Goal: Transaction & Acquisition: Purchase product/service

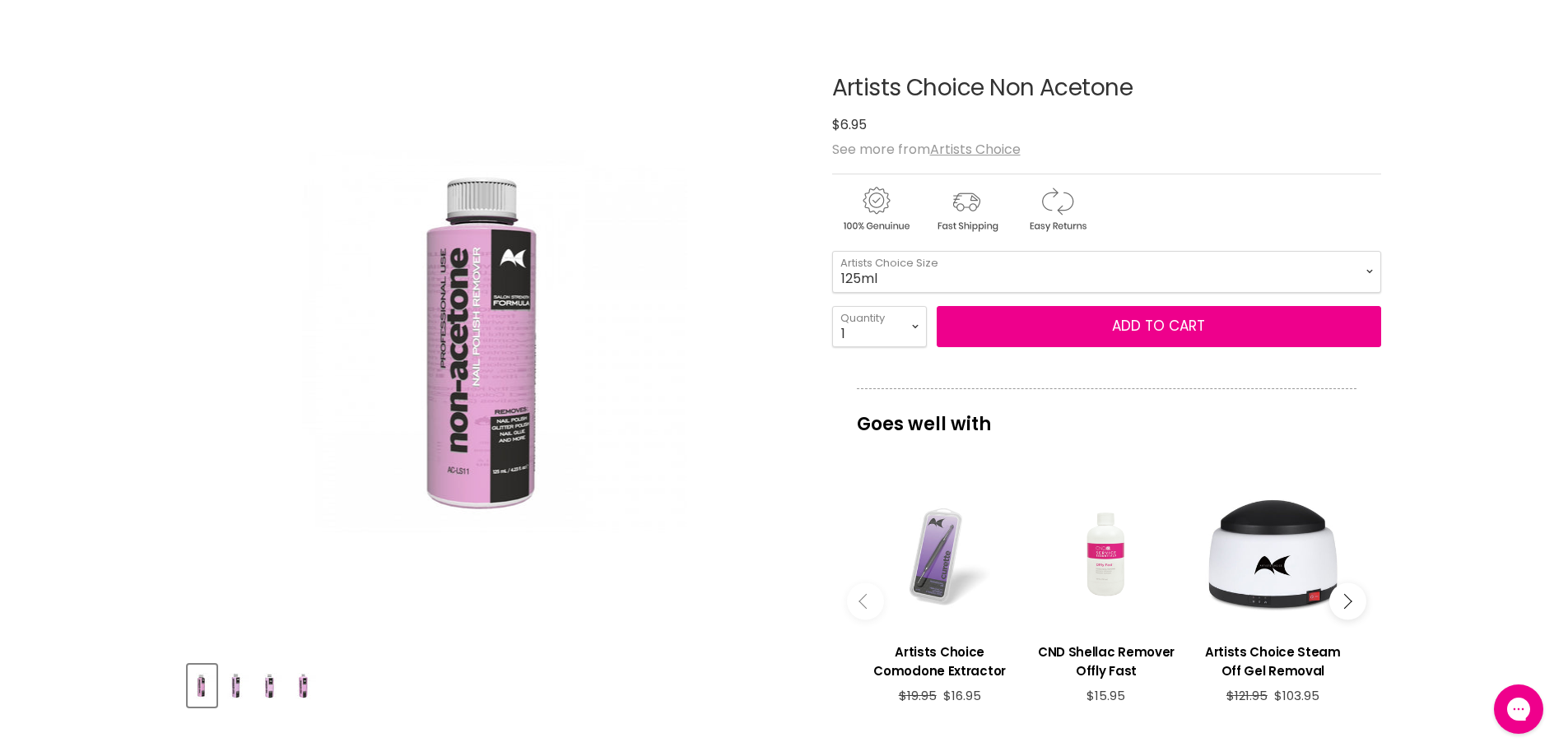
click at [309, 684] on img "Product thumbnails" at bounding box center [303, 685] width 25 height 39
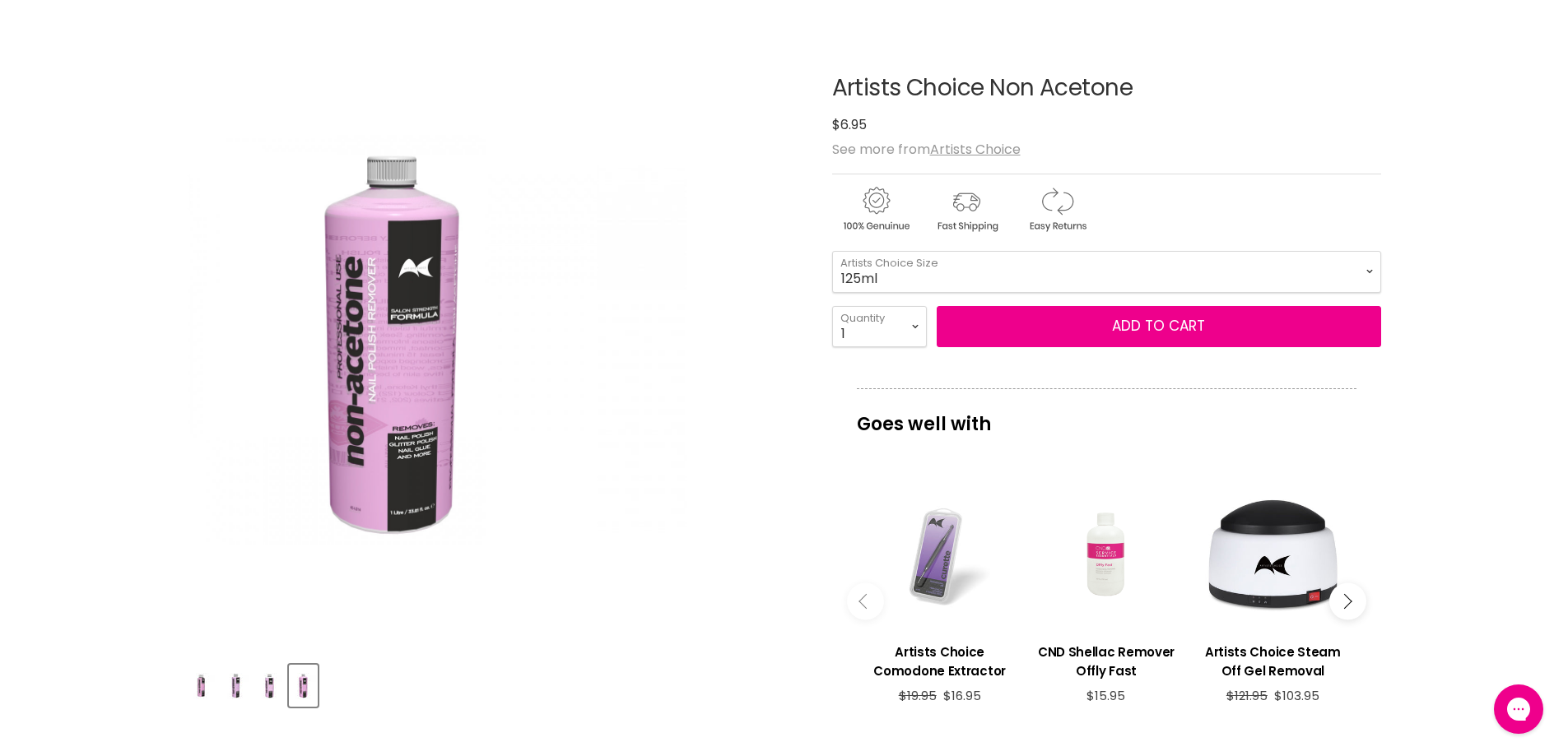
drag, startPoint x: 517, startPoint y: 370, endPoint x: 439, endPoint y: 325, distance: 90.0
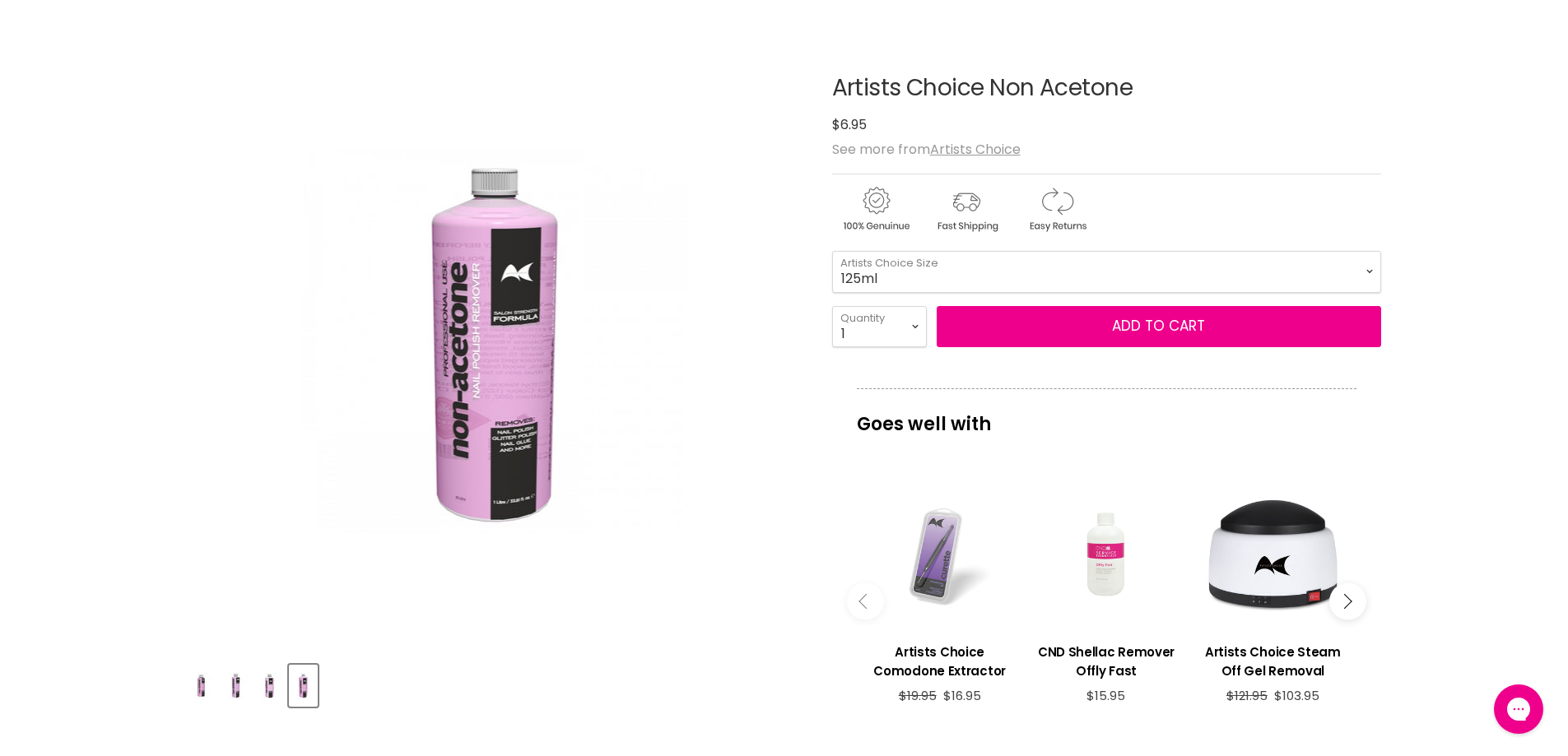
click at [239, 687] on img "Product thumbnails" at bounding box center [236, 685] width 25 height 39
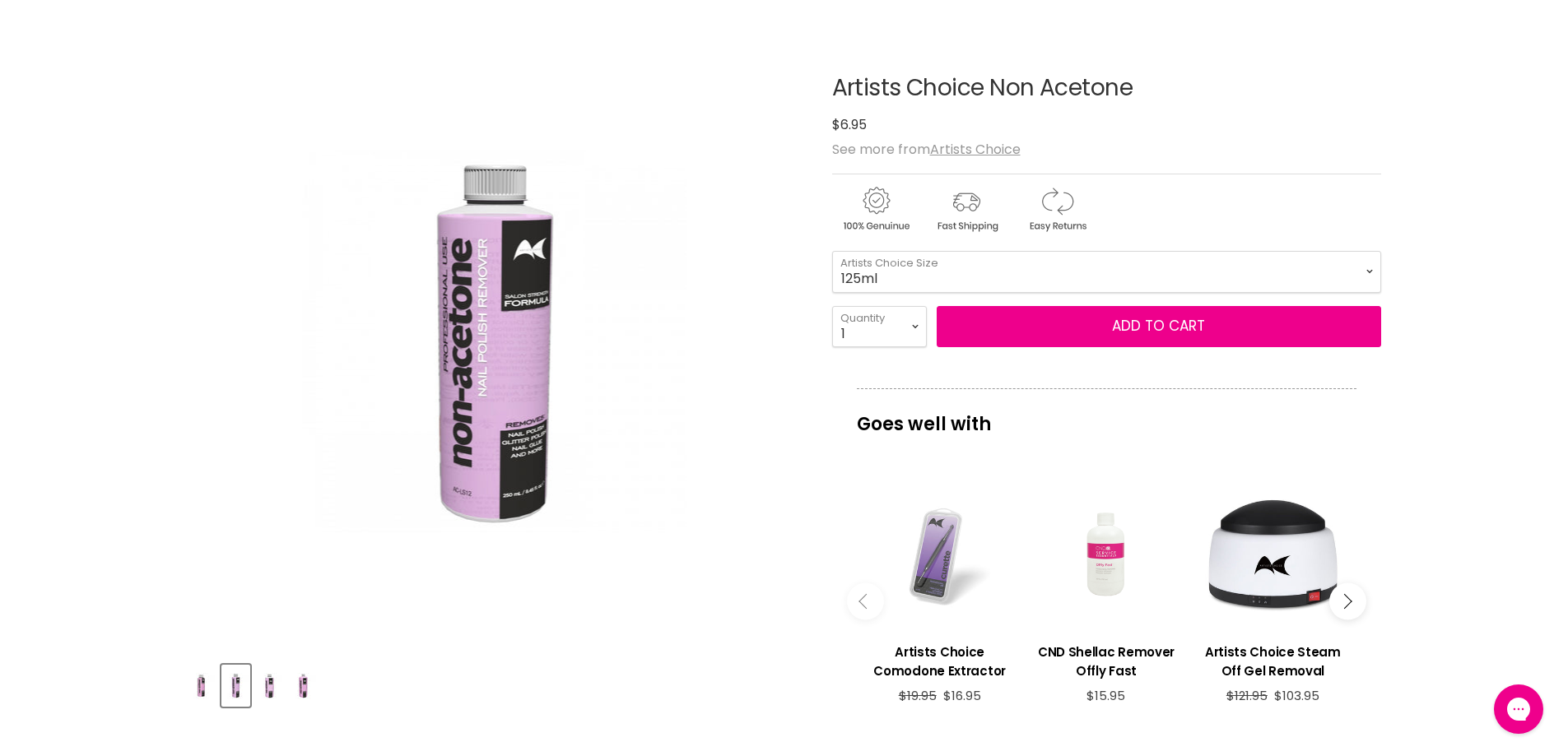
drag, startPoint x: 272, startPoint y: 691, endPoint x: 274, endPoint y: 665, distance: 26.1
click at [272, 691] on img "Product thumbnails" at bounding box center [269, 685] width 25 height 39
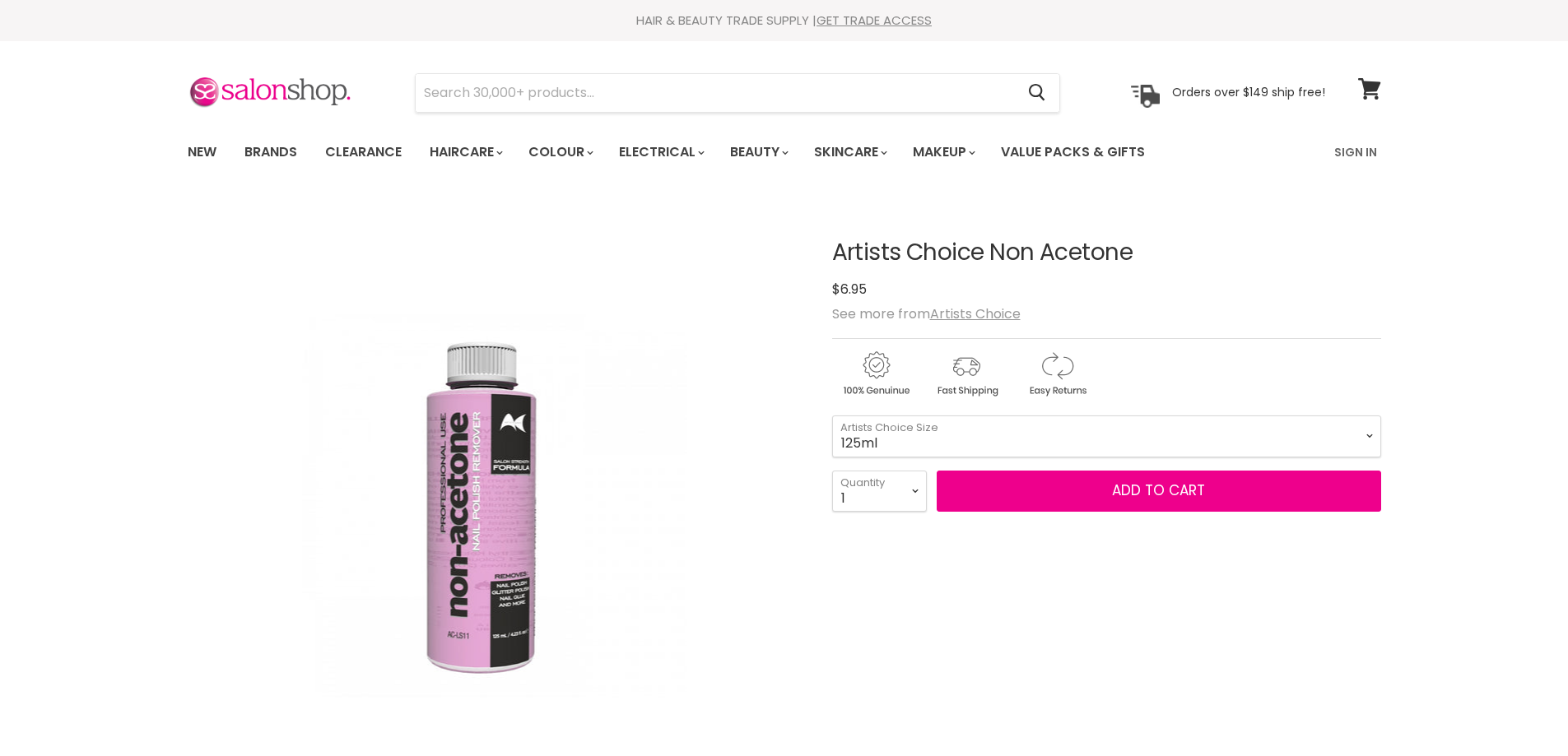
scroll to position [247, 0]
